Goal: Check status: Check status

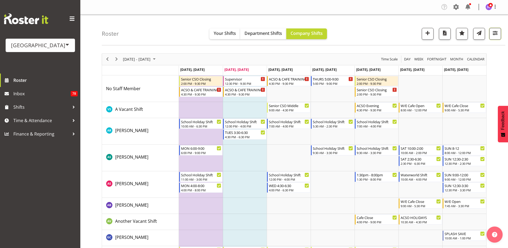
click at [494, 36] on span "button" at bounding box center [495, 32] width 7 height 7
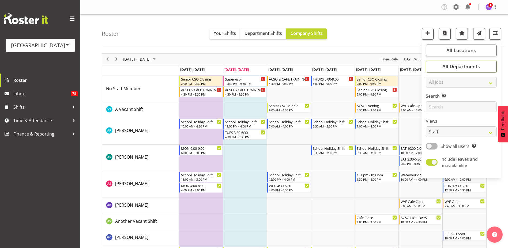
click at [481, 65] on button "All Departments" at bounding box center [461, 67] width 71 height 12
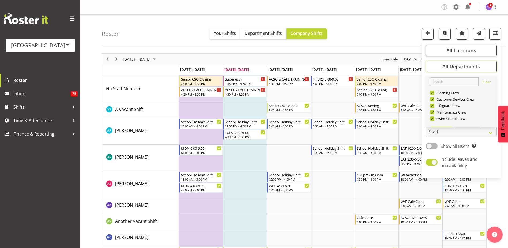
scroll to position [13, 0]
click at [469, 118] on span "Deselect All" at bounding box center [468, 118] width 22 height 5
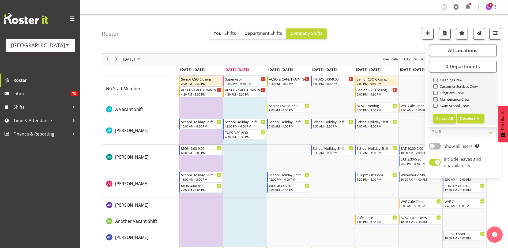
checkbox input "false"
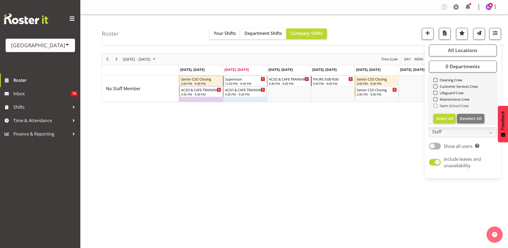
click at [436, 105] on span at bounding box center [436, 105] width 4 height 4
click at [436, 105] on input "Swim School Crew" at bounding box center [435, 105] width 3 height 3
checkbox input "true"
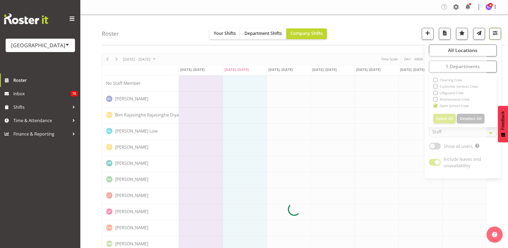
click at [495, 34] on span "button" at bounding box center [495, 32] width 7 height 7
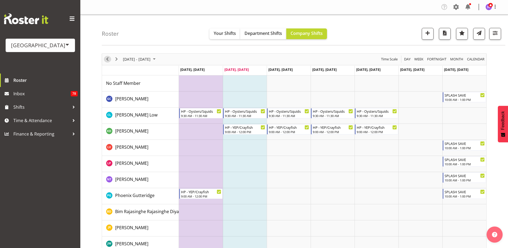
click at [106, 58] on span "Previous" at bounding box center [107, 59] width 6 height 7
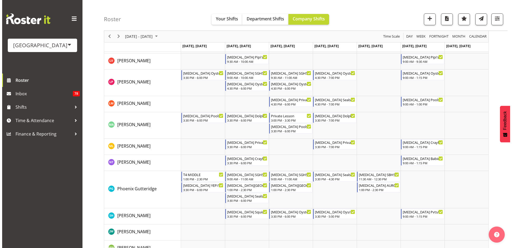
scroll to position [214, 0]
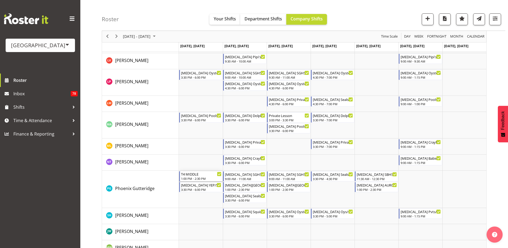
click at [197, 176] on div "T4 MIDDLE" at bounding box center [201, 173] width 40 height 5
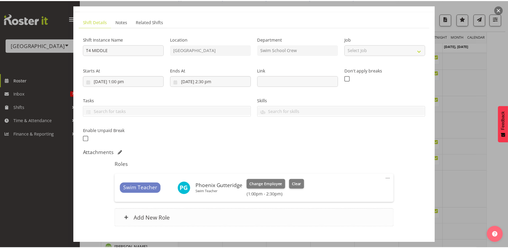
scroll to position [0, 0]
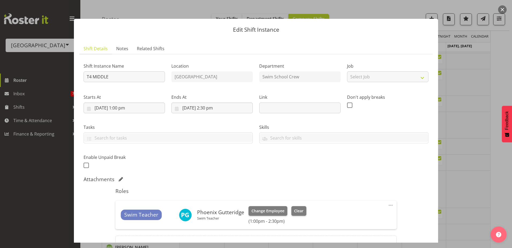
click at [504, 11] on button "button" at bounding box center [502, 9] width 9 height 9
